Goal: Task Accomplishment & Management: Use online tool/utility

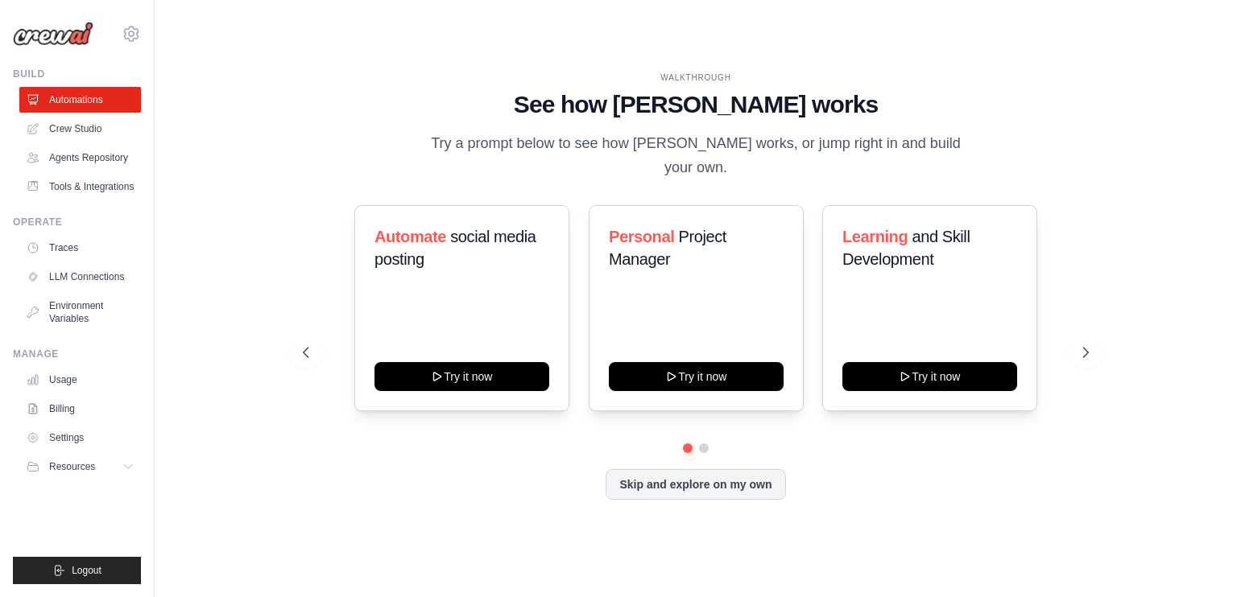
scroll to position [1443, 0]
click at [49, 128] on link "Crew Studio" at bounding box center [82, 129] width 122 height 26
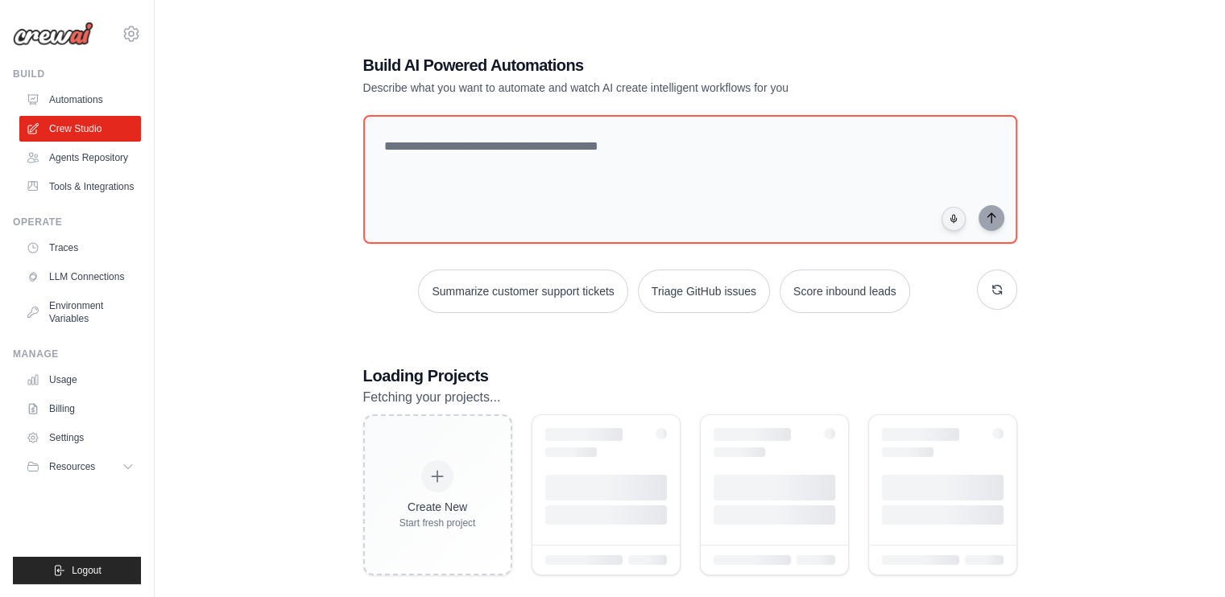
click at [64, 104] on link "Automations" at bounding box center [80, 100] width 122 height 26
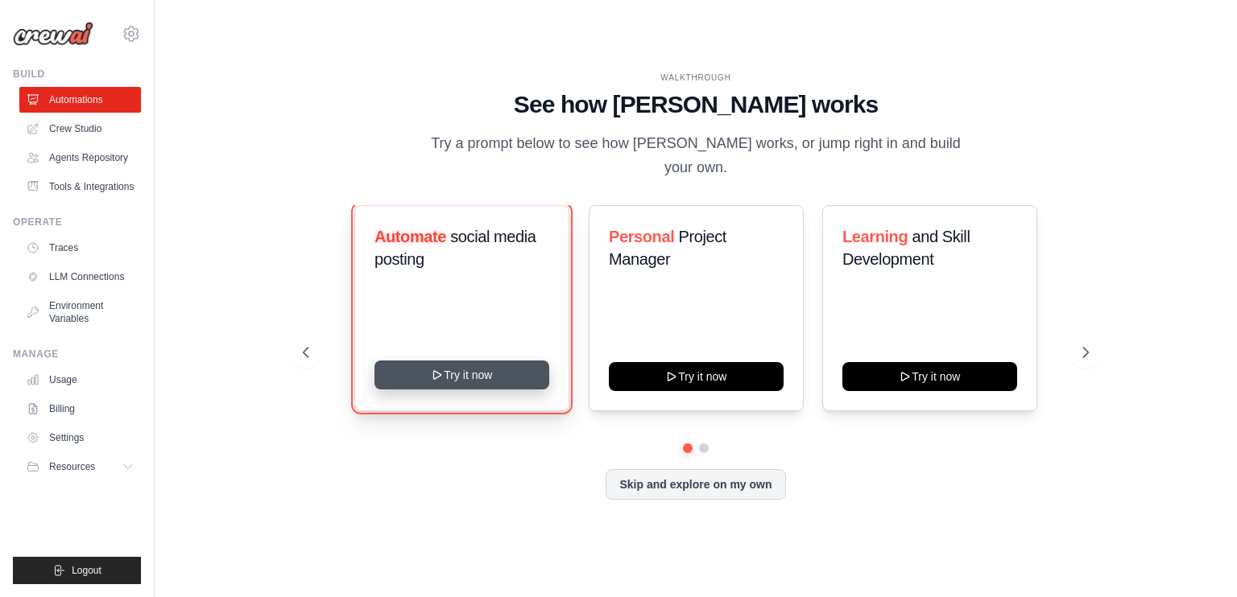
click at [451, 361] on button "Try it now" at bounding box center [461, 375] width 175 height 29
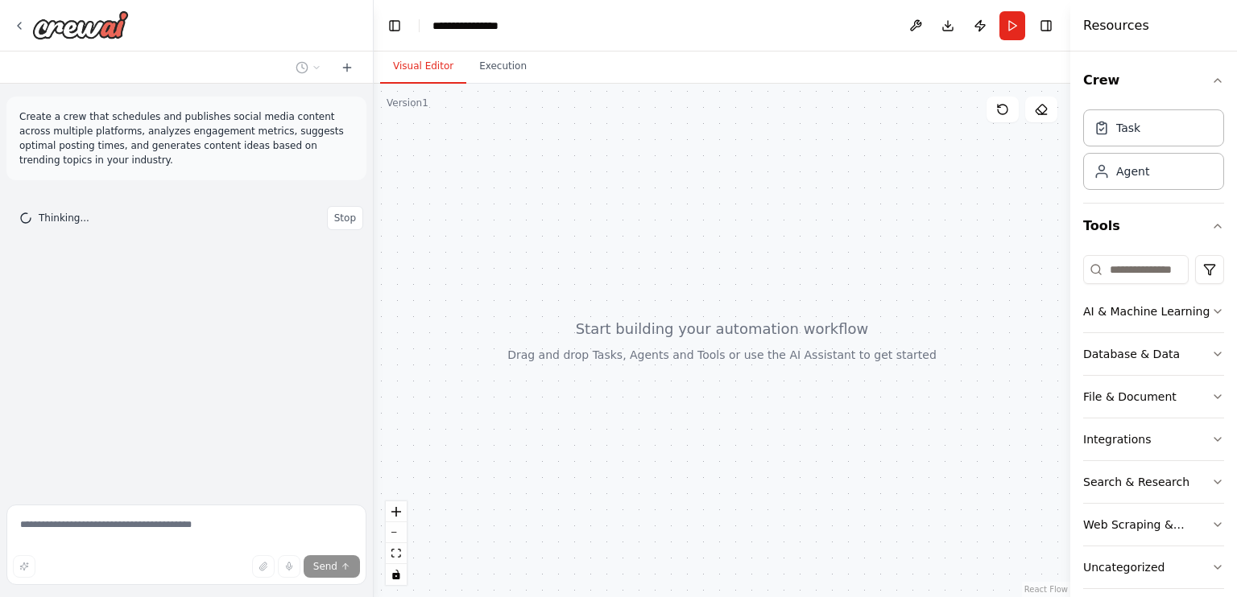
scroll to position [1443, 0]
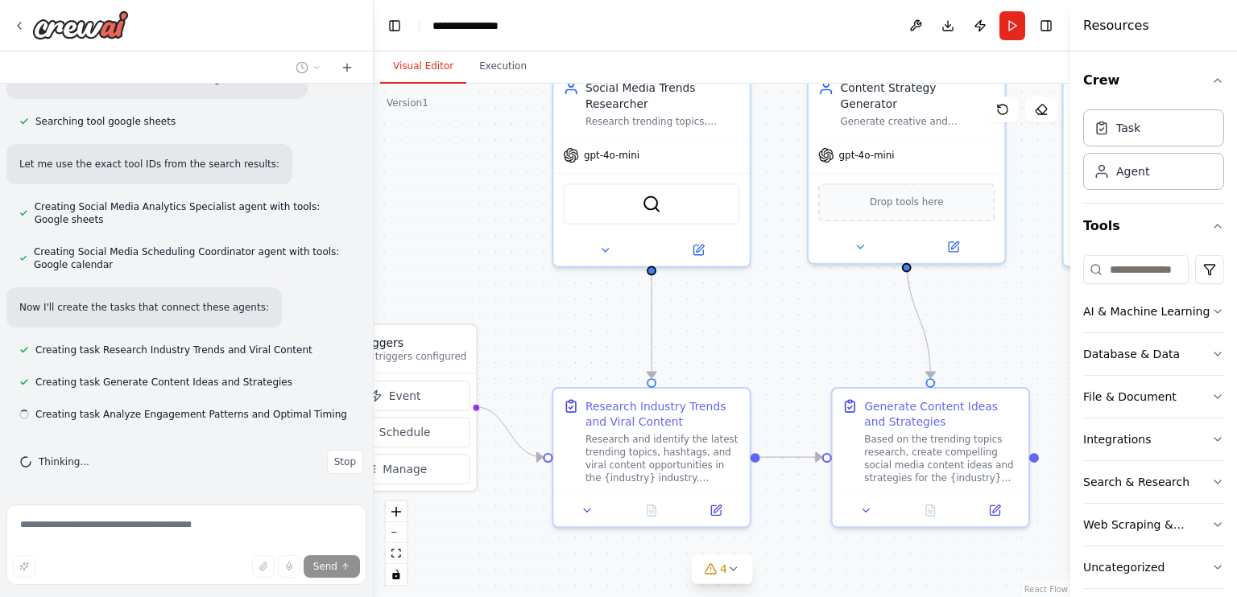
drag, startPoint x: 573, startPoint y: 259, endPoint x: 431, endPoint y: 163, distance: 172.2
click at [431, 163] on div ".deletable-edge-delete-btn { width: 20px; height: 20px; border: 0px solid #ffff…" at bounding box center [722, 341] width 696 height 514
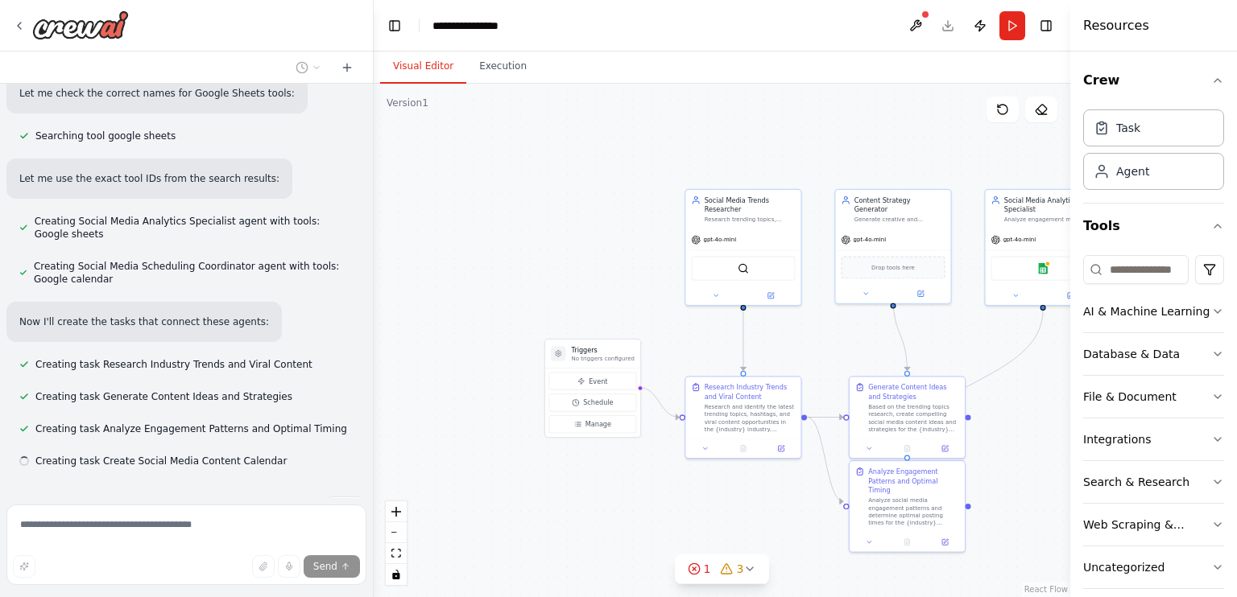
scroll to position [1291, 0]
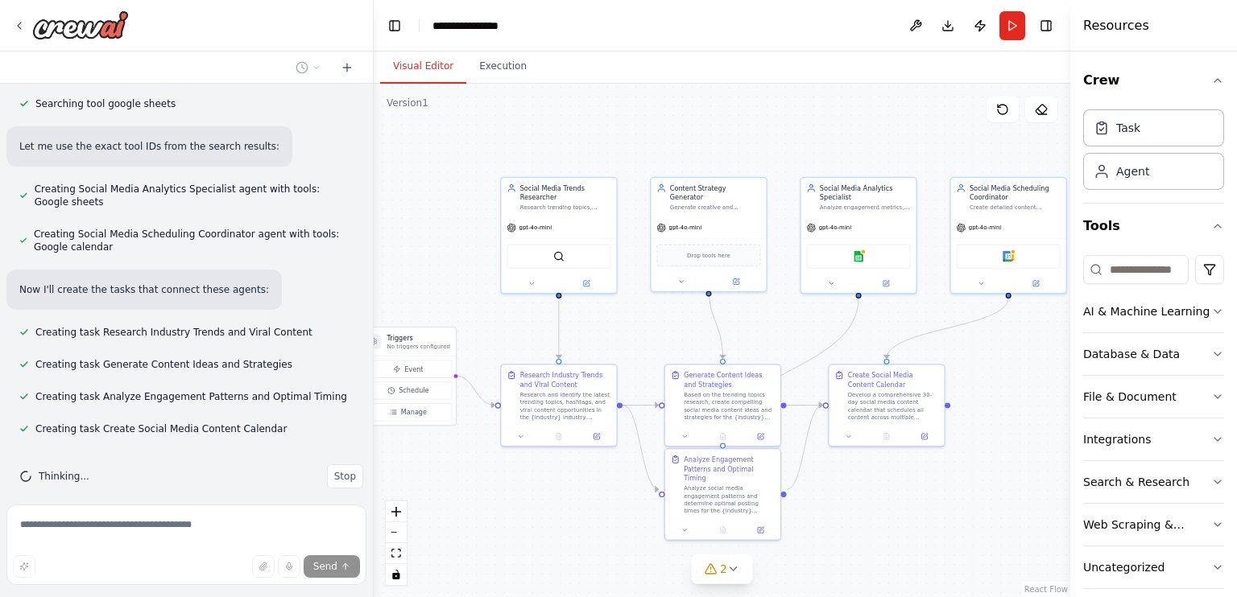
drag, startPoint x: 1009, startPoint y: 438, endPoint x: 824, endPoint y: 426, distance: 184.8
click at [824, 426] on div ".deletable-edge-delete-btn { width: 20px; height: 20px; border: 0px solid #ffff…" at bounding box center [722, 341] width 696 height 514
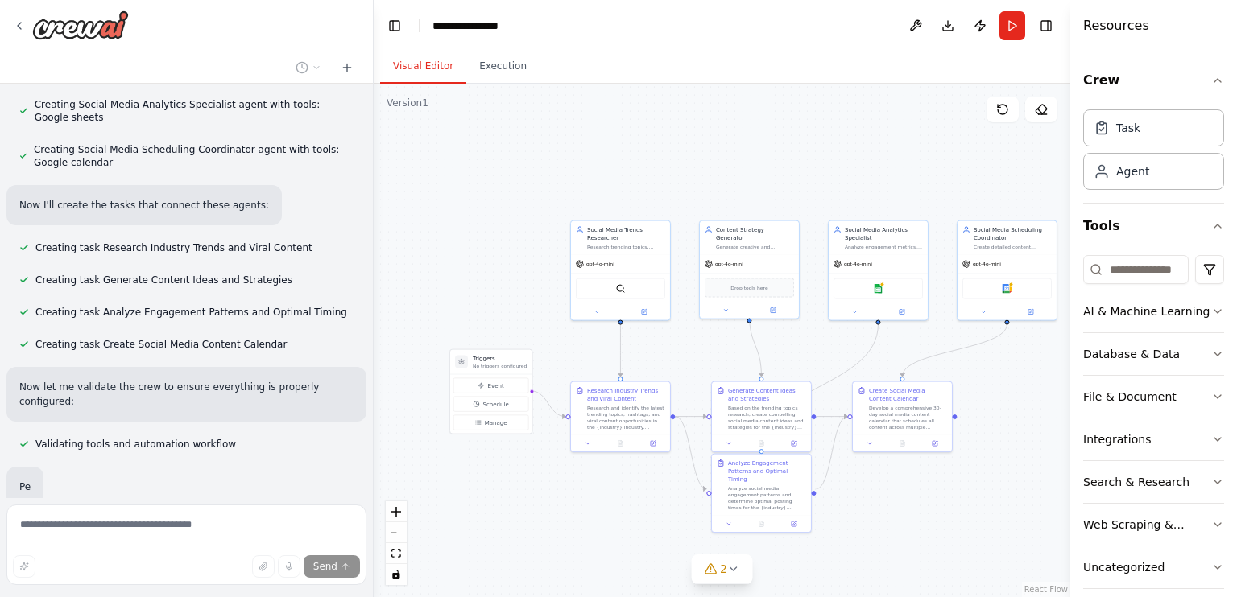
scroll to position [1414, 0]
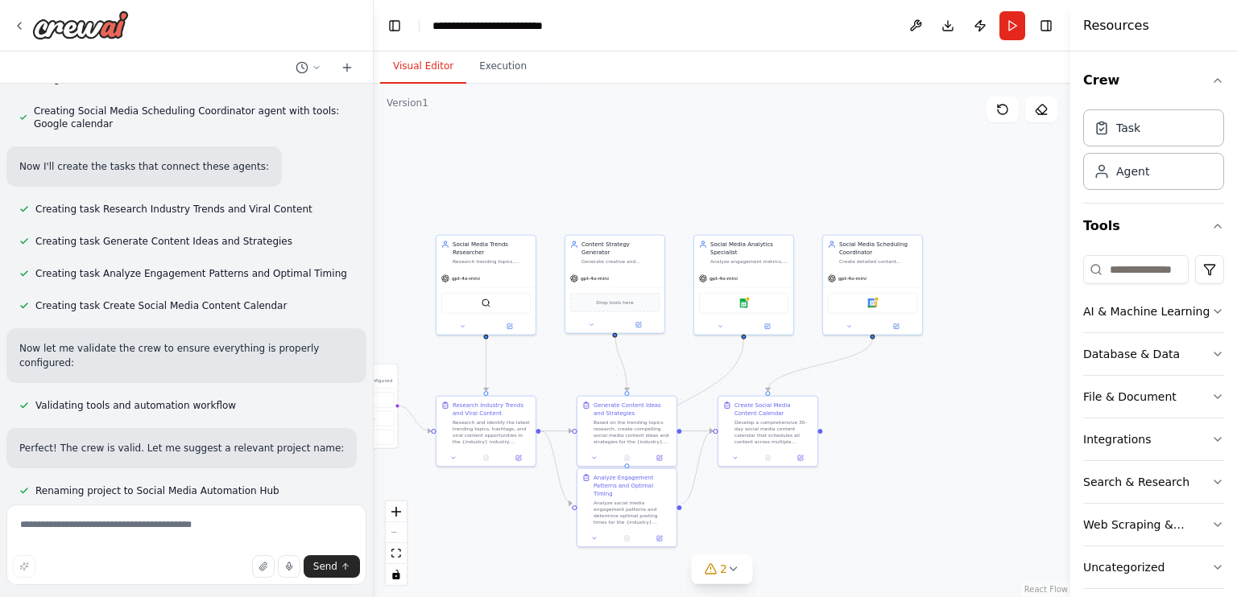
drag, startPoint x: 753, startPoint y: 154, endPoint x: 692, endPoint y: 234, distance: 100.6
click at [624, 167] on div ".deletable-edge-delete-btn { width: 20px; height: 20px; border: 0px solid #ffff…" at bounding box center [722, 341] width 696 height 514
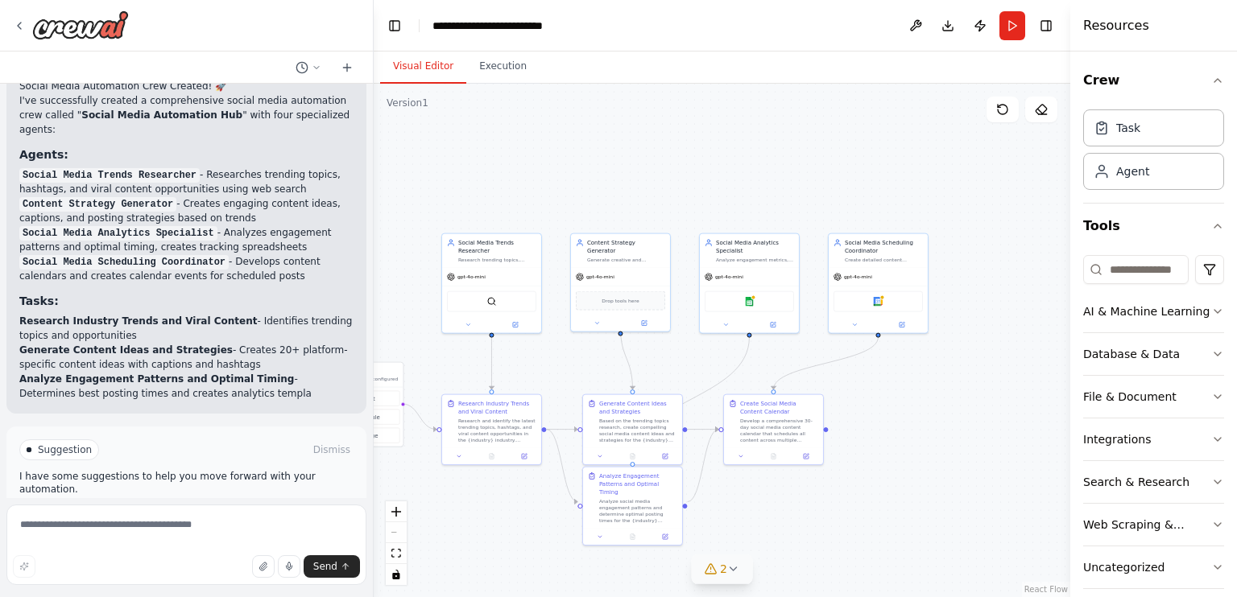
click at [740, 581] on button "2" at bounding box center [722, 570] width 62 height 30
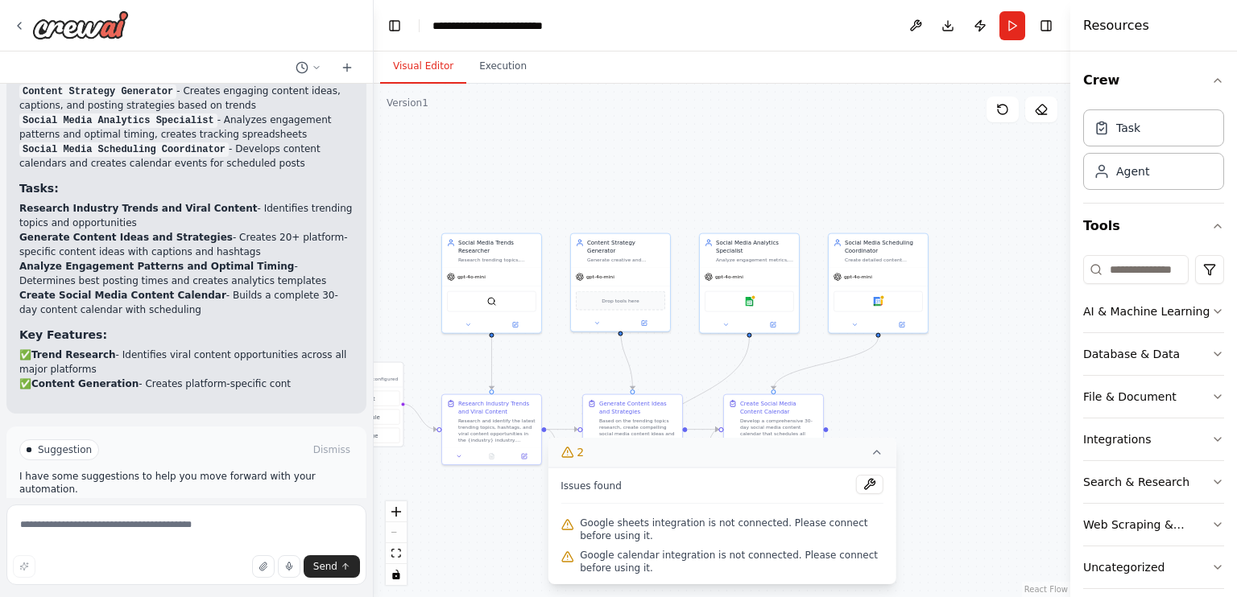
click at [876, 454] on icon at bounding box center [876, 452] width 13 height 13
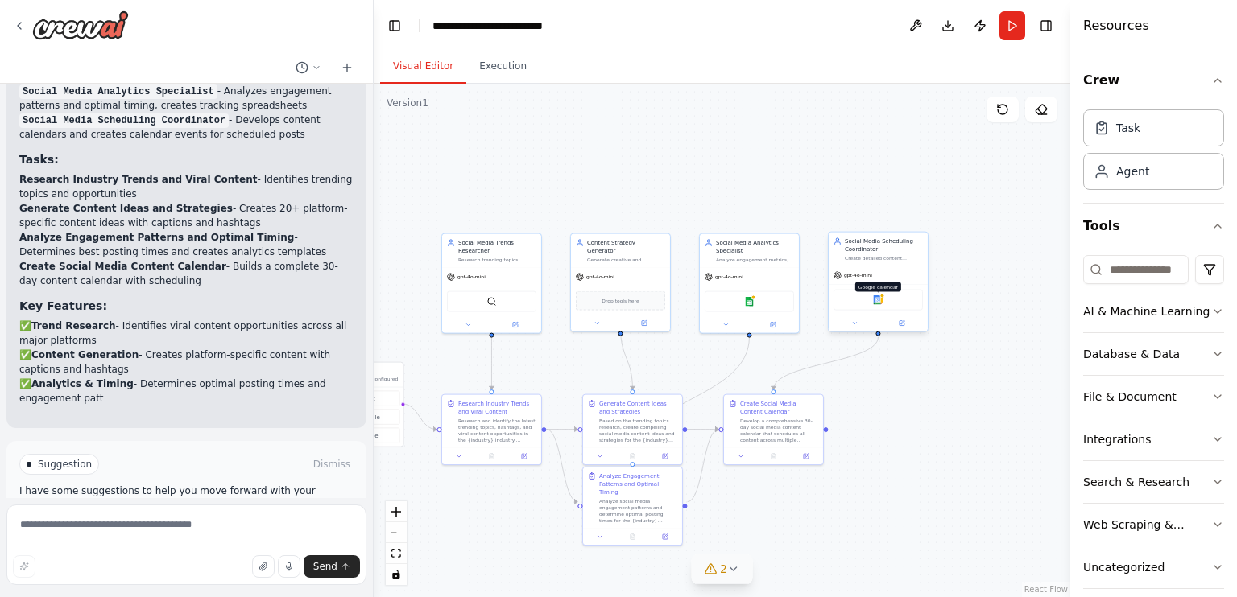
click at [883, 294] on div at bounding box center [881, 296] width 5 height 5
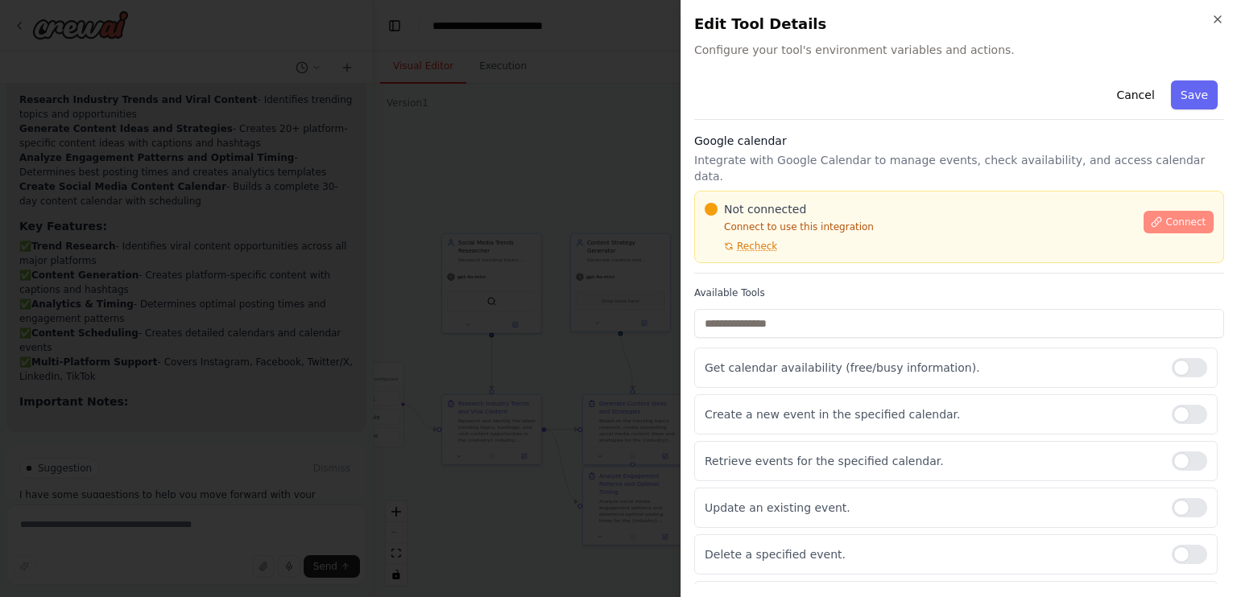
click at [1174, 216] on span "Connect" at bounding box center [1185, 222] width 40 height 13
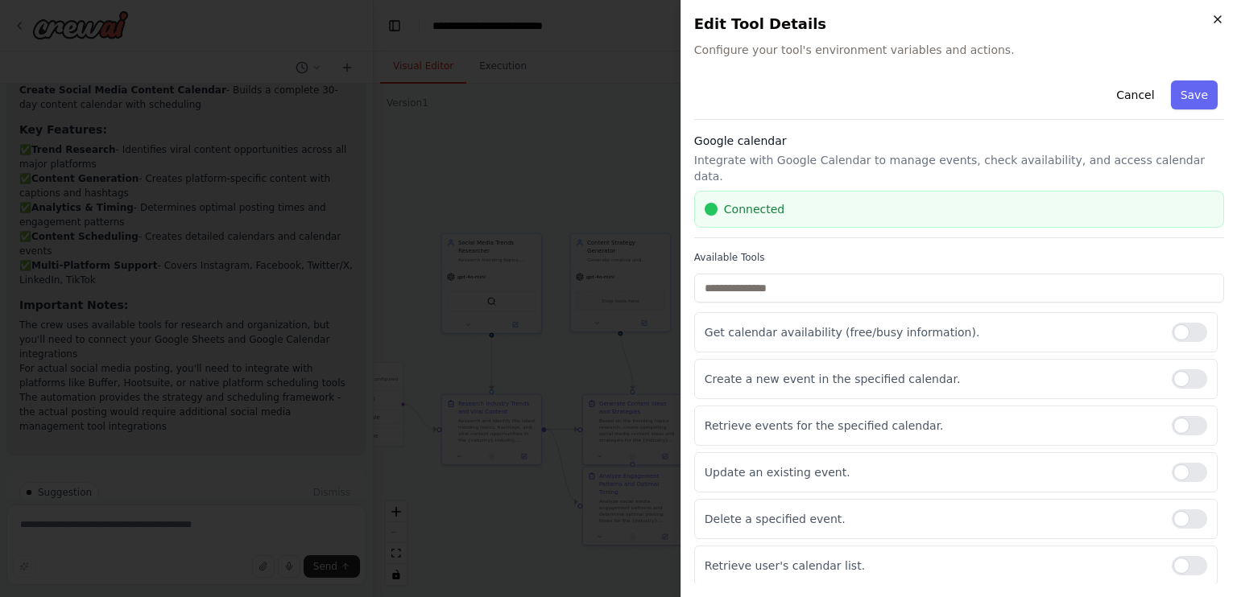
scroll to position [2208, 0]
click at [1215, 15] on icon "button" at bounding box center [1217, 19] width 13 height 13
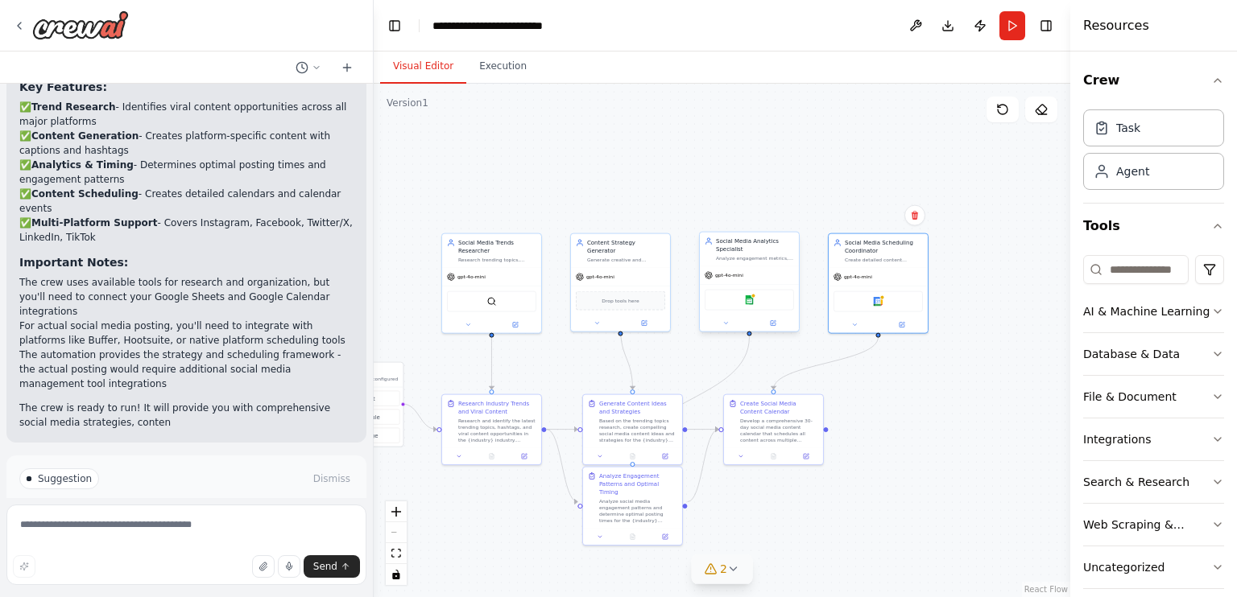
click at [766, 305] on div "Google sheets" at bounding box center [748, 300] width 89 height 21
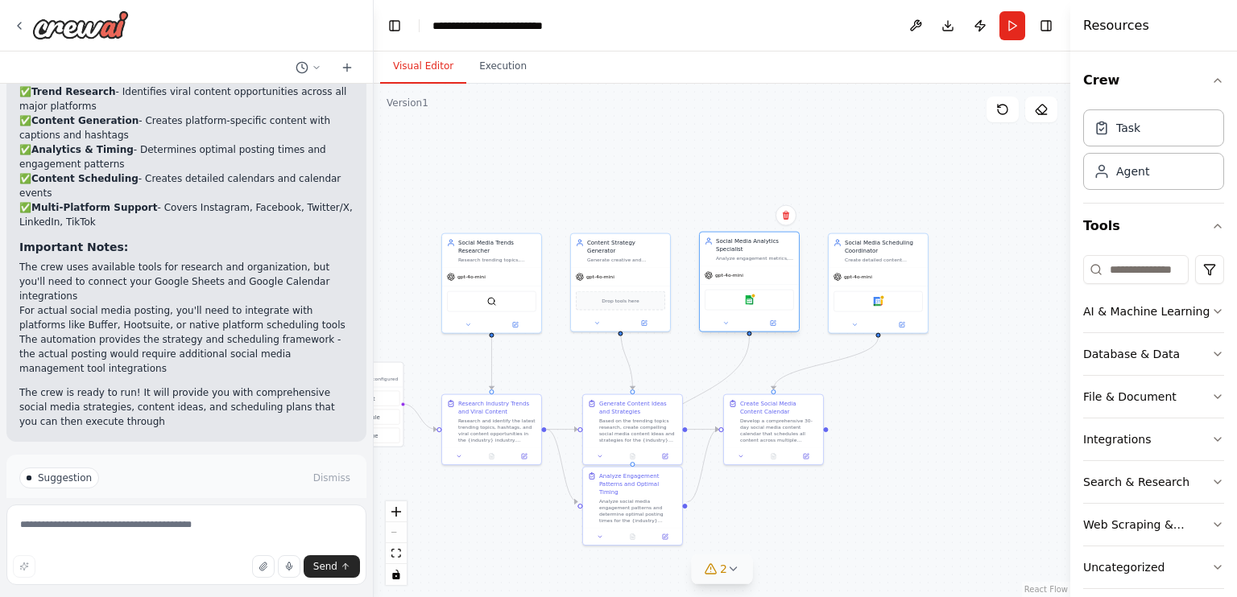
click at [763, 304] on div "Google sheets" at bounding box center [748, 300] width 89 height 21
click at [754, 298] on div "Google sheets" at bounding box center [748, 300] width 89 height 21
click at [747, 299] on img at bounding box center [749, 300] width 10 height 10
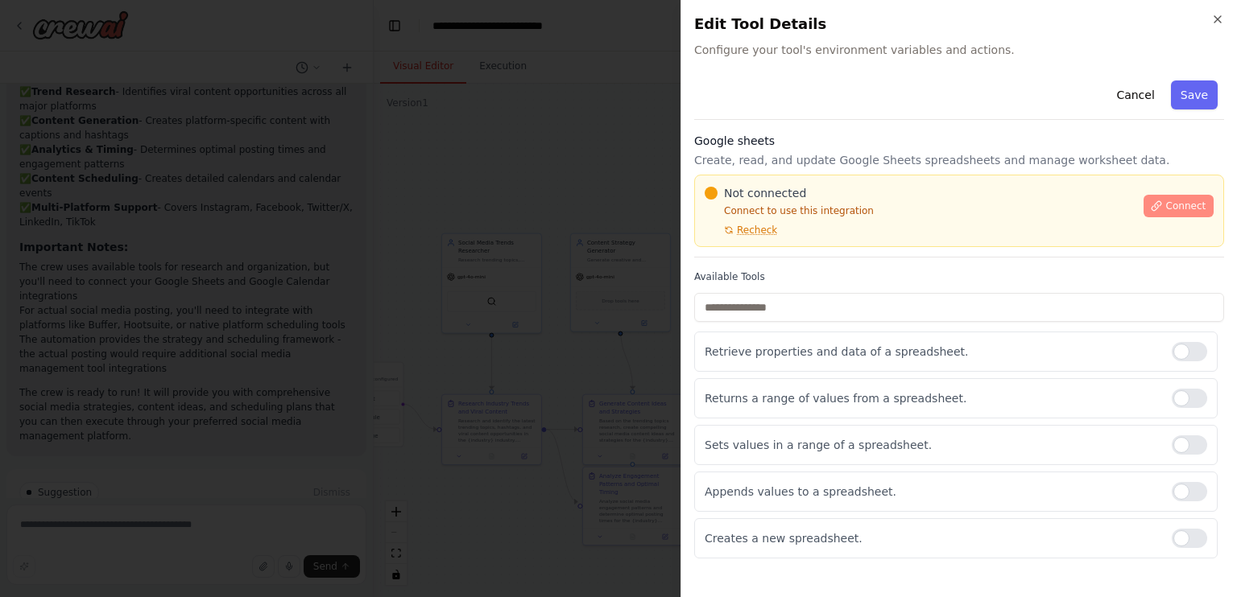
click at [1172, 205] on span "Connect" at bounding box center [1185, 206] width 40 height 13
click at [1182, 205] on span "Connect" at bounding box center [1185, 206] width 40 height 13
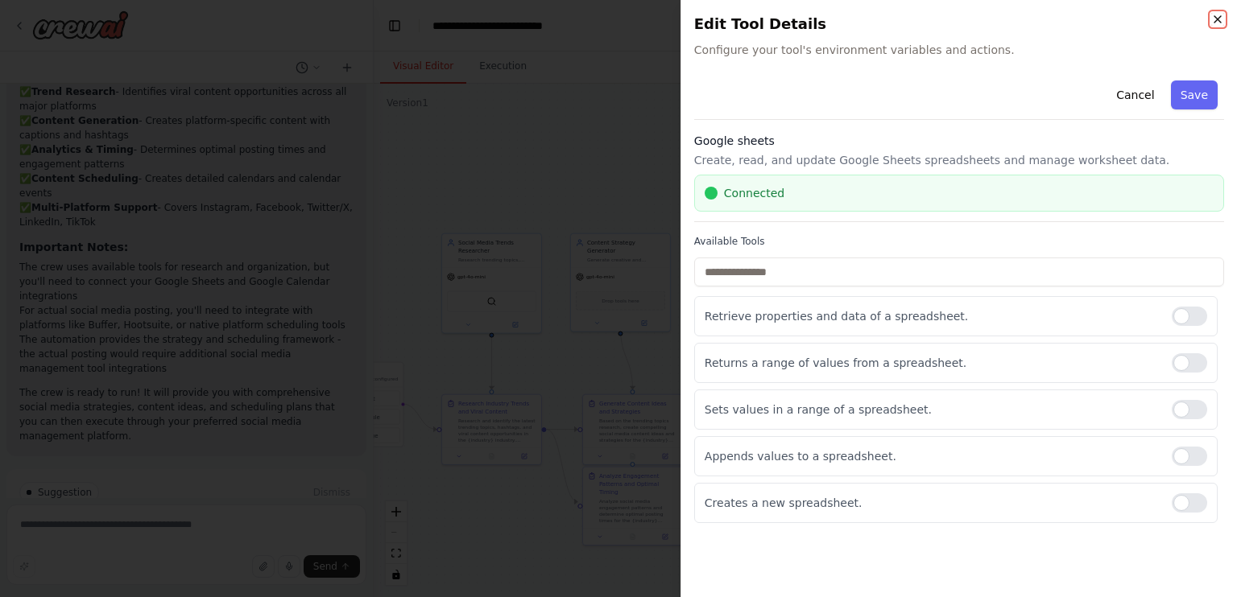
click at [1219, 17] on icon "button" at bounding box center [1217, 19] width 6 height 6
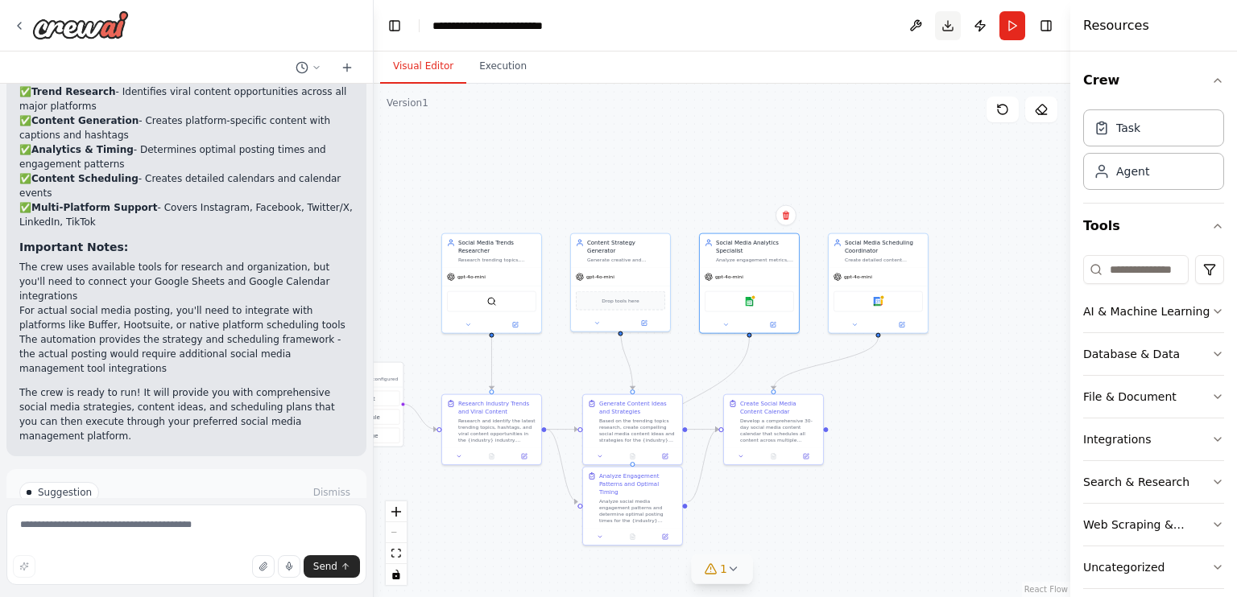
click at [938, 19] on button "Download" at bounding box center [948, 25] width 26 height 29
click at [615, 272] on div "gpt-4o-mini" at bounding box center [620, 275] width 99 height 18
click at [240, 548] on button "Run Automation" at bounding box center [186, 561] width 334 height 26
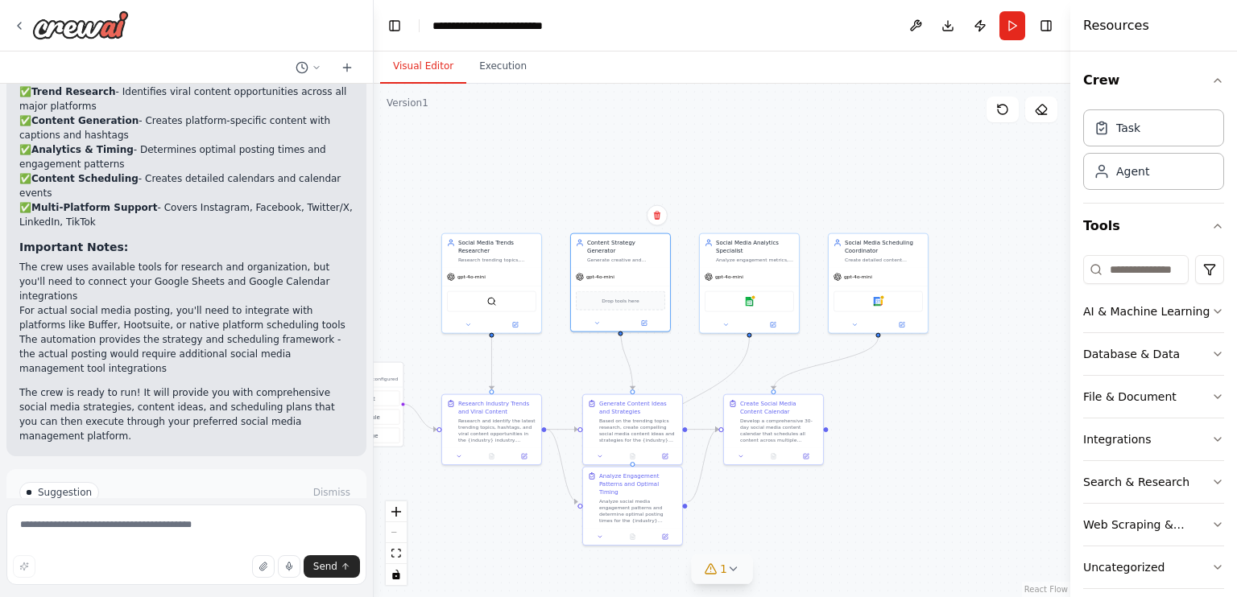
scroll to position [2120, 0]
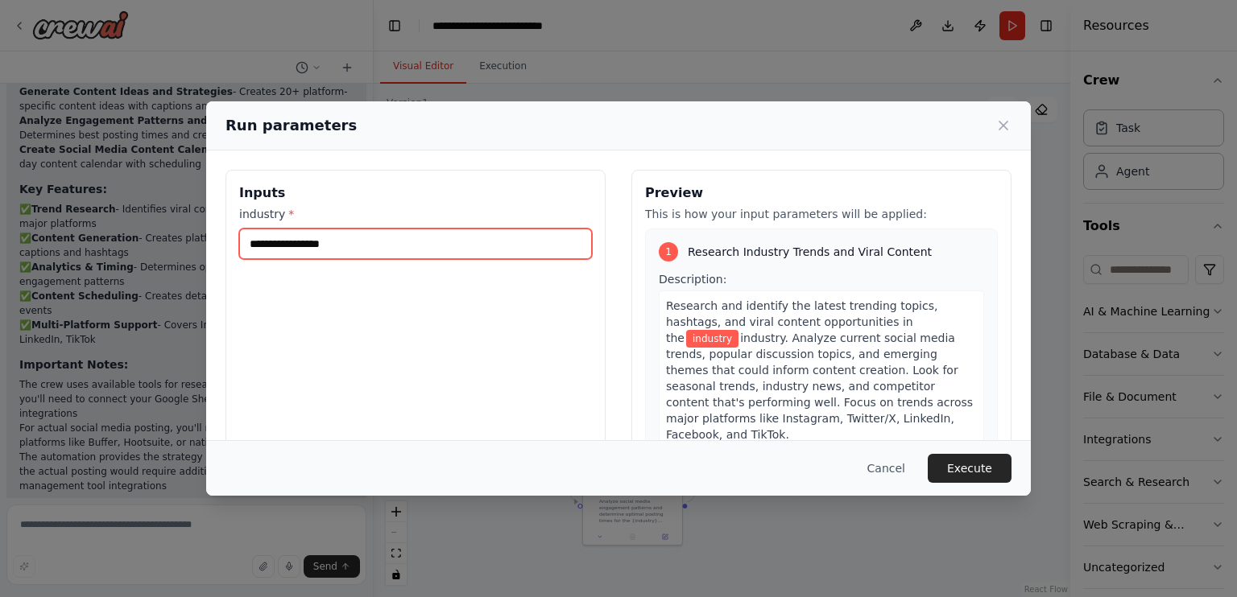
click at [410, 235] on input "industry *" at bounding box center [415, 244] width 353 height 31
type input "*"
type input "**"
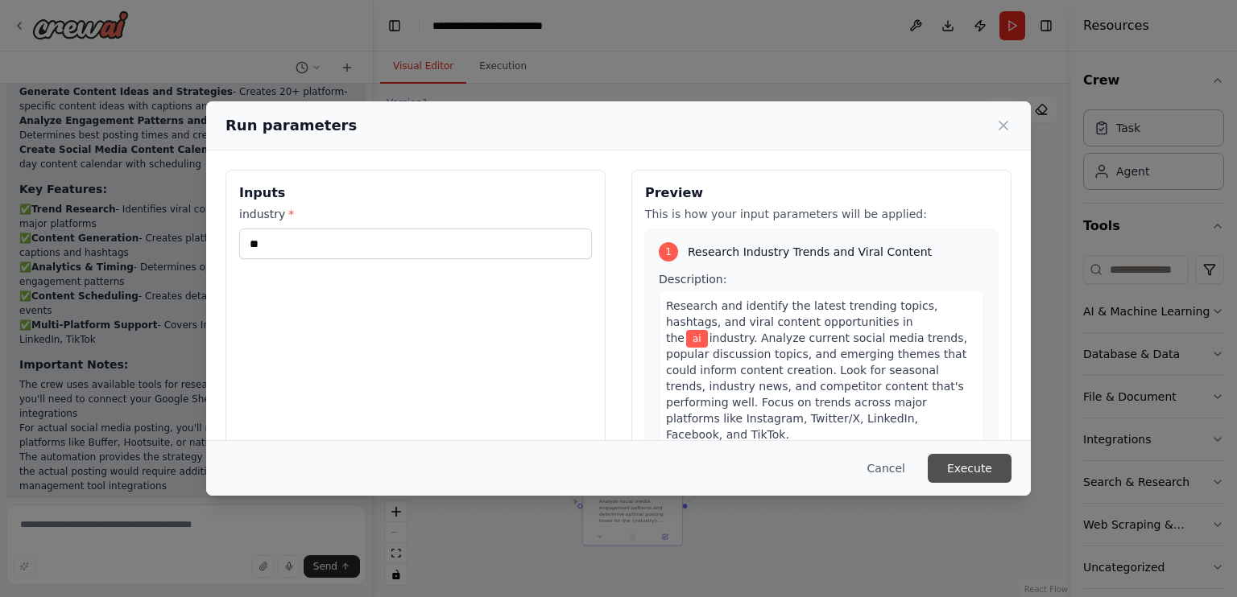
click at [960, 464] on button "Execute" at bounding box center [969, 468] width 84 height 29
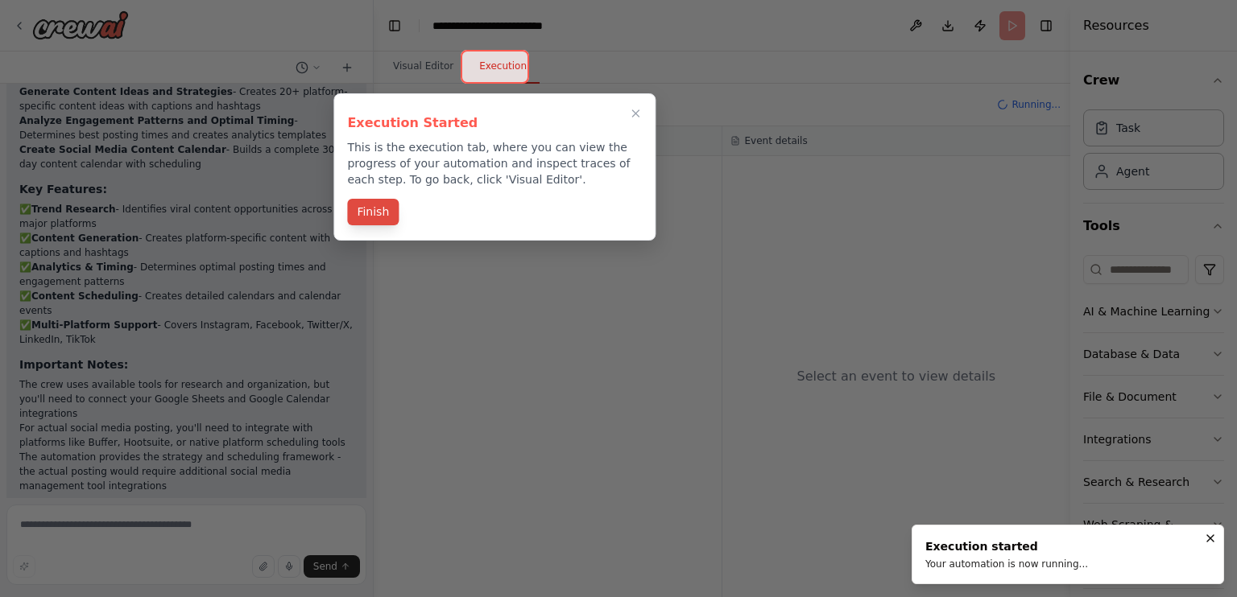
click at [379, 218] on button "Finish" at bounding box center [373, 212] width 52 height 27
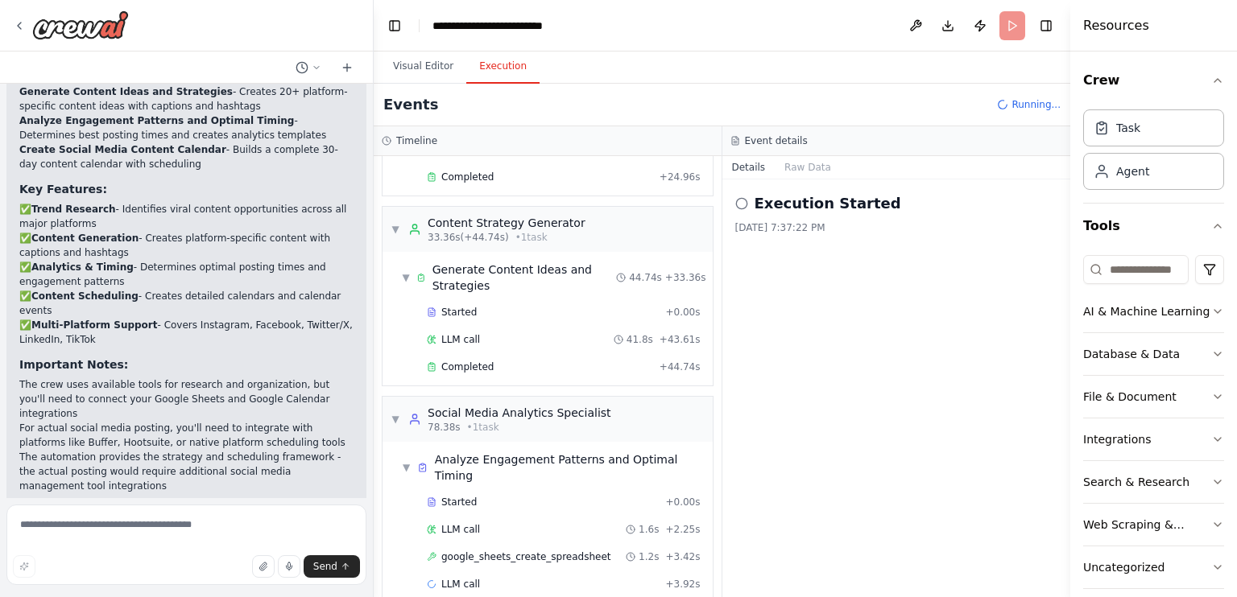
scroll to position [205, 0]
drag, startPoint x: 721, startPoint y: 328, endPoint x: 714, endPoint y: 440, distance: 112.1
click at [723, 446] on div "Execution Started 10/6/2025, 7:37:22 PM" at bounding box center [896, 389] width 349 height 418
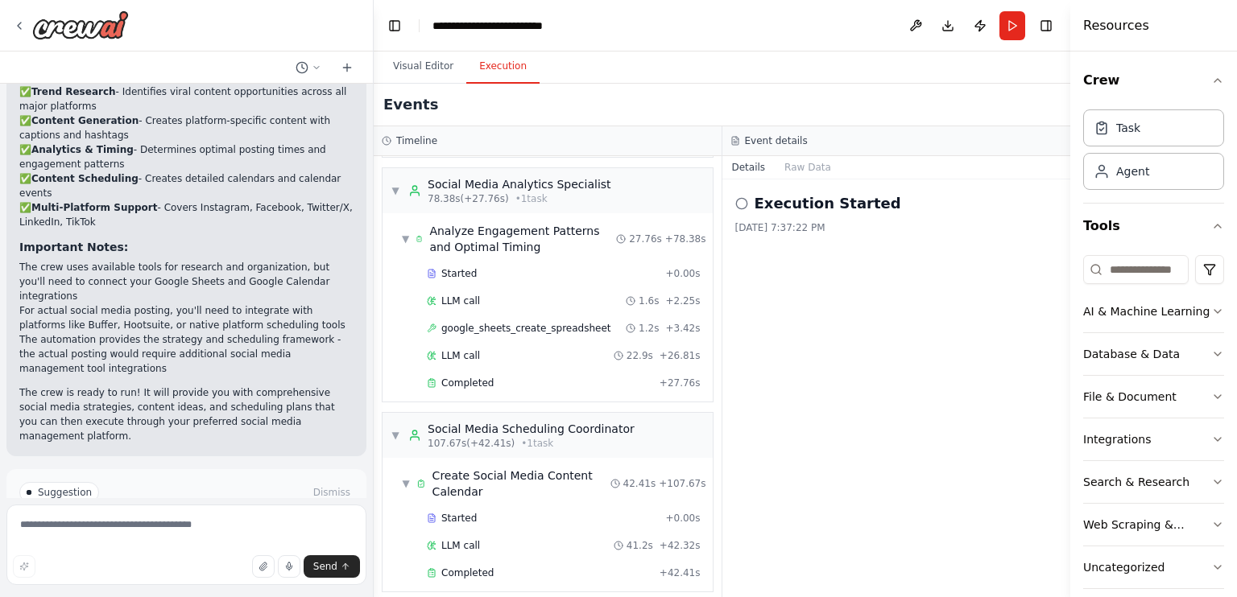
scroll to position [437, 0]
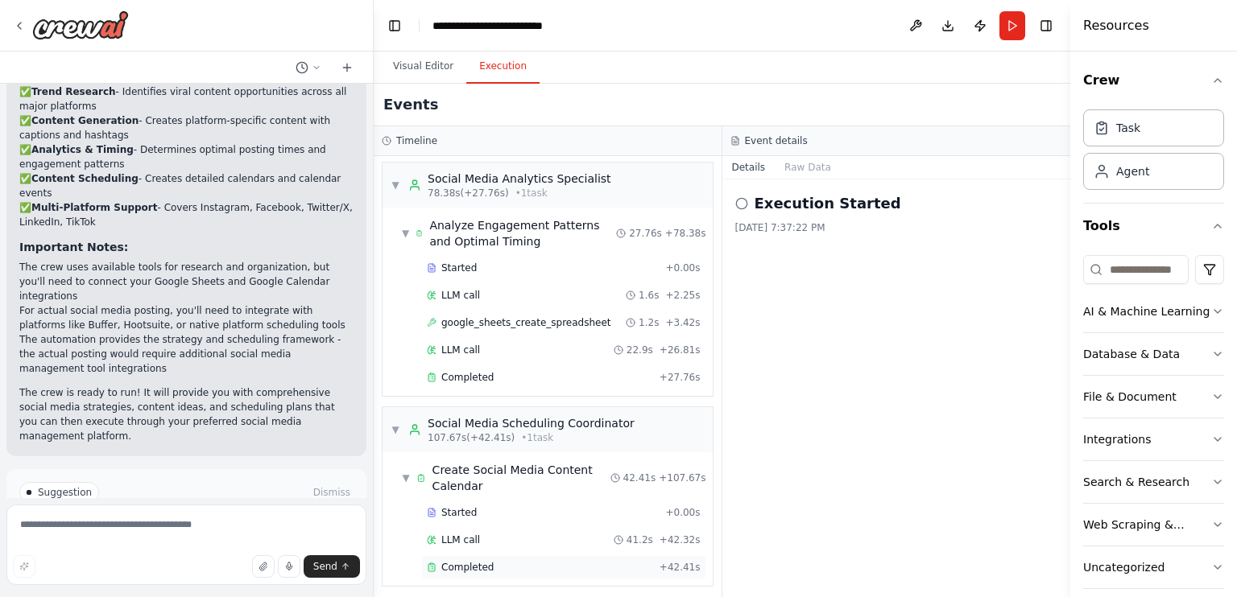
click at [610, 561] on div "Completed" at bounding box center [540, 567] width 226 height 13
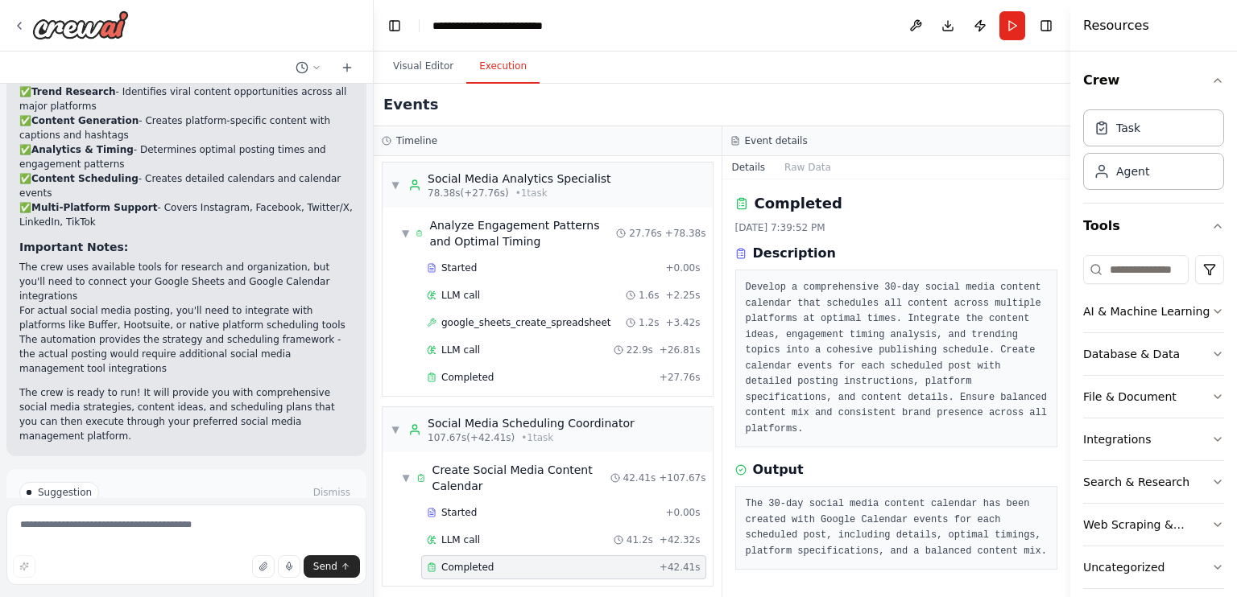
drag, startPoint x: 968, startPoint y: 542, endPoint x: 899, endPoint y: 441, distance: 121.7
click at [899, 441] on div "Completed 10/6/2025, 7:39:52 PM Description Develop a comprehensive 30-day soci…" at bounding box center [896, 389] width 349 height 418
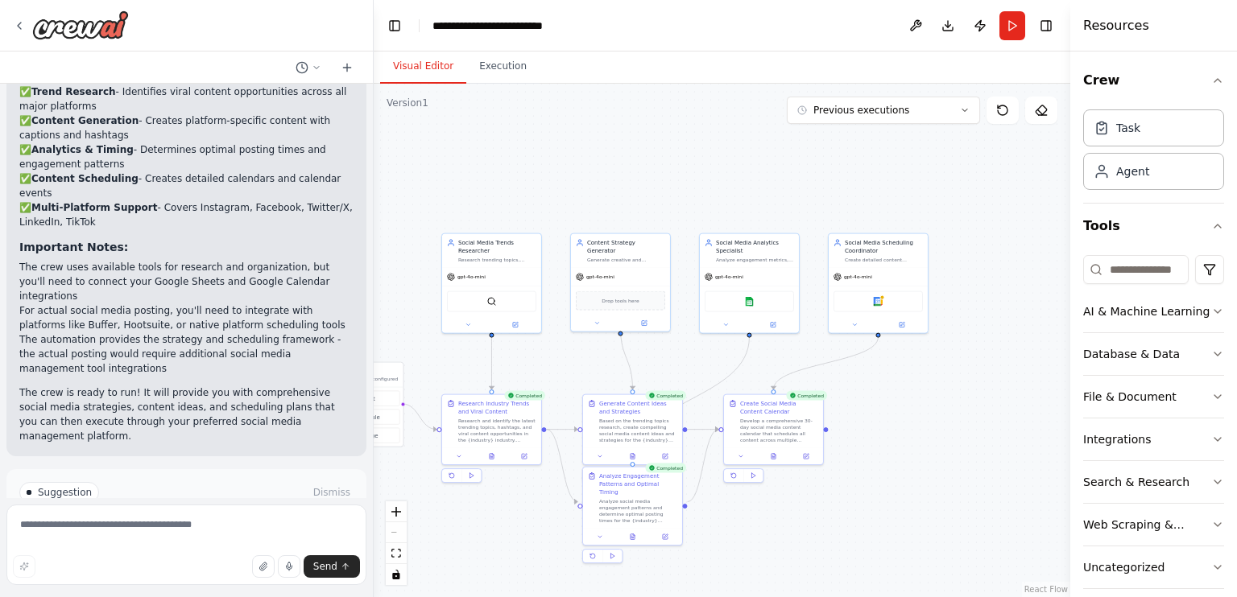
click at [428, 68] on button "Visual Editor" at bounding box center [423, 67] width 86 height 34
click at [750, 308] on div "Google sheets" at bounding box center [748, 300] width 89 height 21
click at [746, 285] on div "Google sheets" at bounding box center [749, 299] width 99 height 31
click at [746, 300] on img at bounding box center [749, 300] width 10 height 10
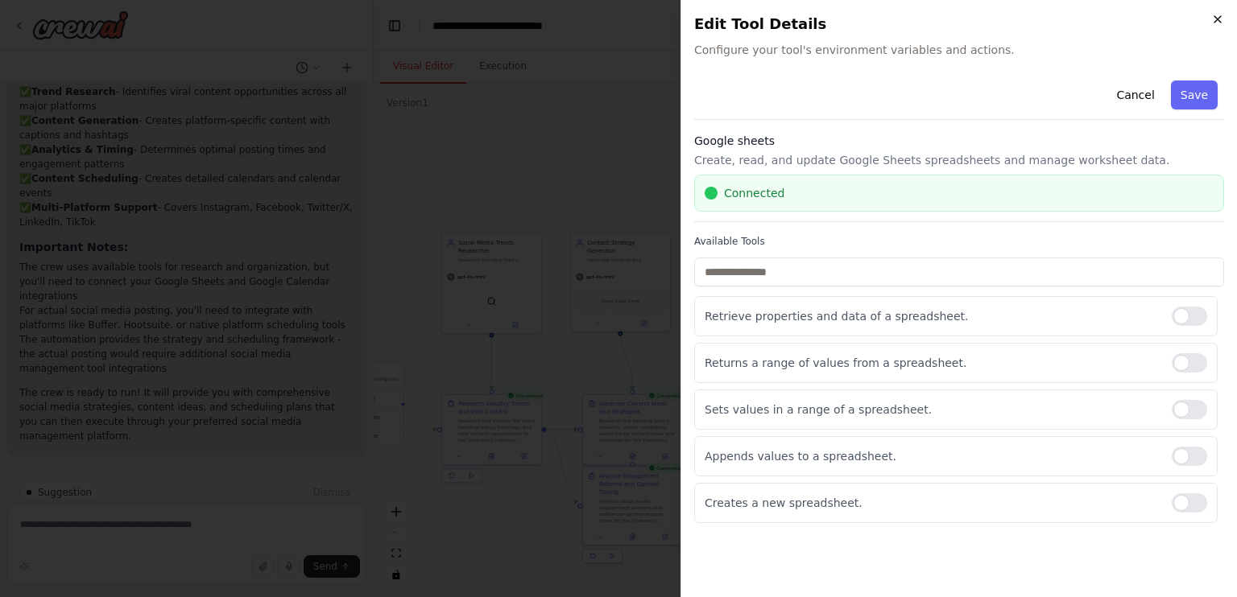
click at [1212, 21] on icon "button" at bounding box center [1217, 19] width 13 height 13
